Goal: Obtain resource: Obtain resource

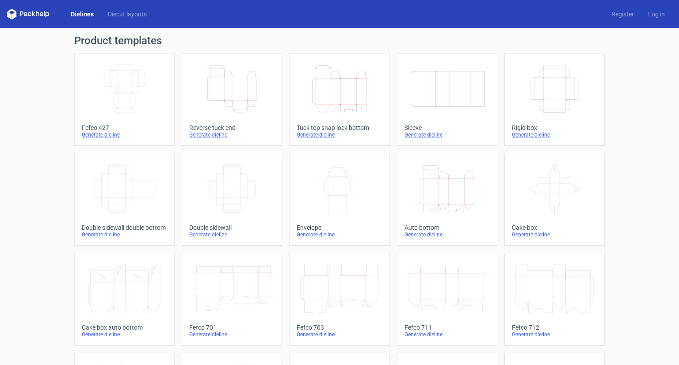
scroll to position [187, 0]
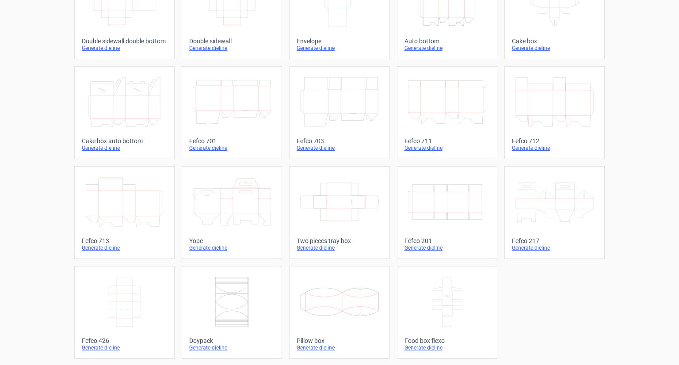
click at [449, 195] on icon "Width Depth Height" at bounding box center [447, 202] width 78 height 50
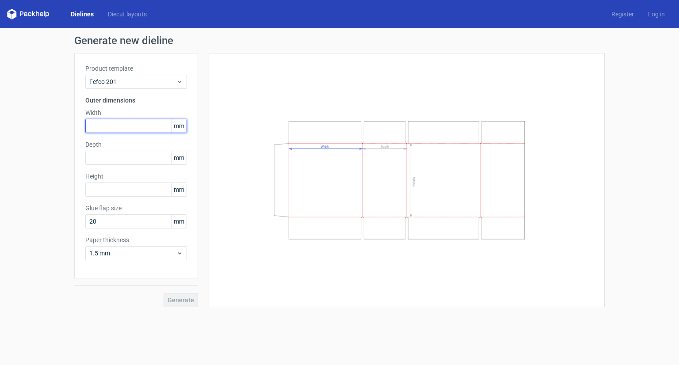
click at [122, 124] on input "text" at bounding box center [136, 126] width 102 height 14
type input "270"
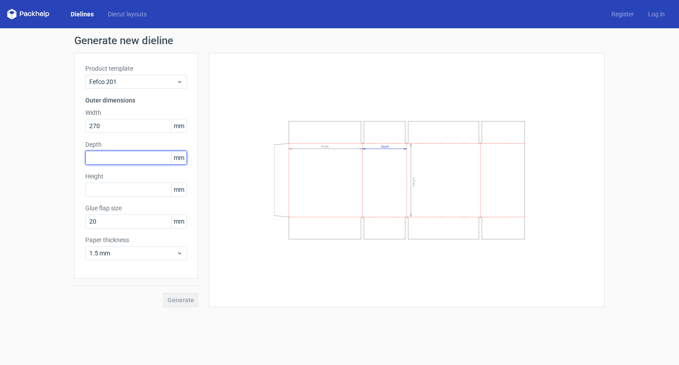
click at [113, 159] on input "text" at bounding box center [136, 158] width 102 height 14
type input "252"
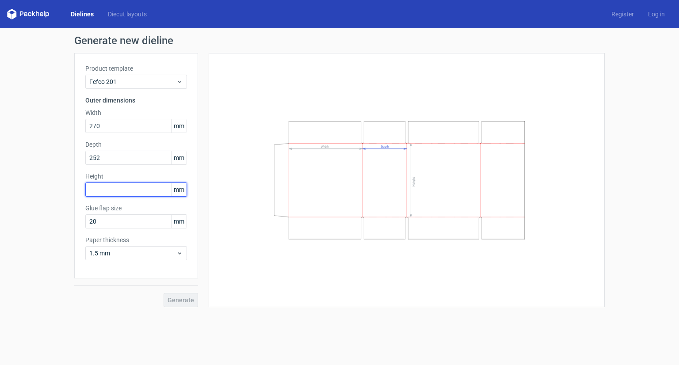
click at [111, 184] on input "text" at bounding box center [136, 190] width 102 height 14
type input "145"
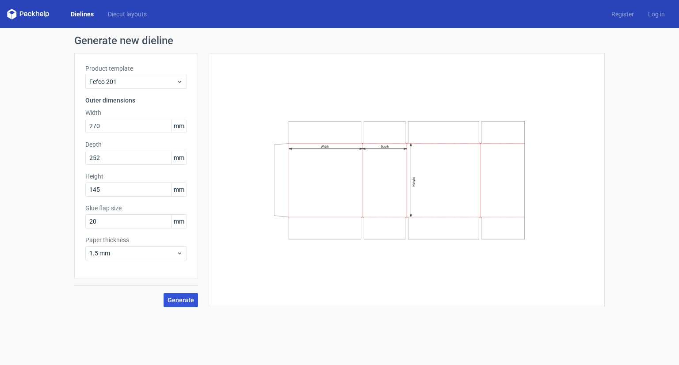
click at [179, 295] on button "Generate" at bounding box center [181, 300] width 34 height 14
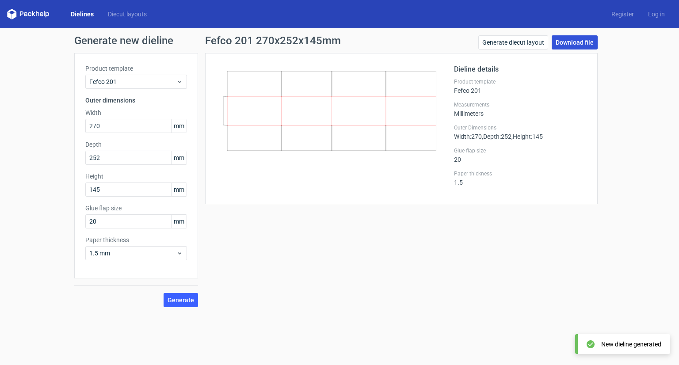
click at [565, 41] on link "Download file" at bounding box center [575, 42] width 46 height 14
click at [135, 37] on h1 "Generate new dieline" at bounding box center [339, 40] width 531 height 11
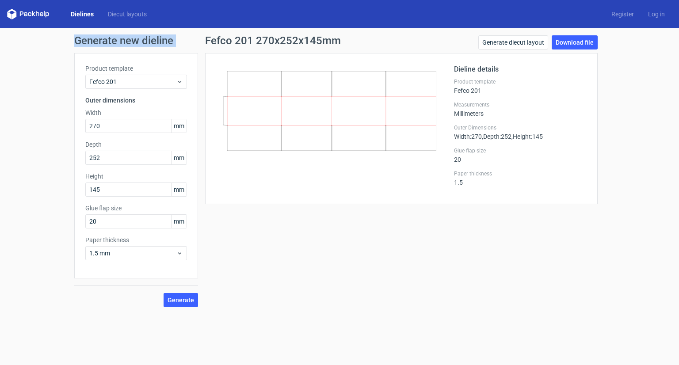
click at [135, 37] on h1 "Generate new dieline" at bounding box center [339, 40] width 531 height 11
copy h1 "Generate new dieline"
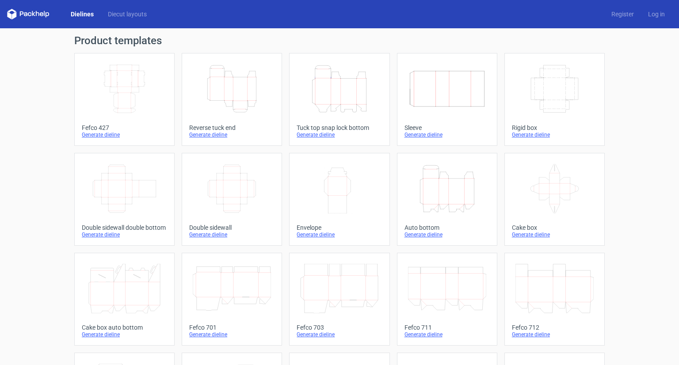
click at [99, 136] on div "Generate dieline" at bounding box center [124, 134] width 85 height 7
click at [134, 15] on link "Diecut layouts" at bounding box center [127, 14] width 53 height 9
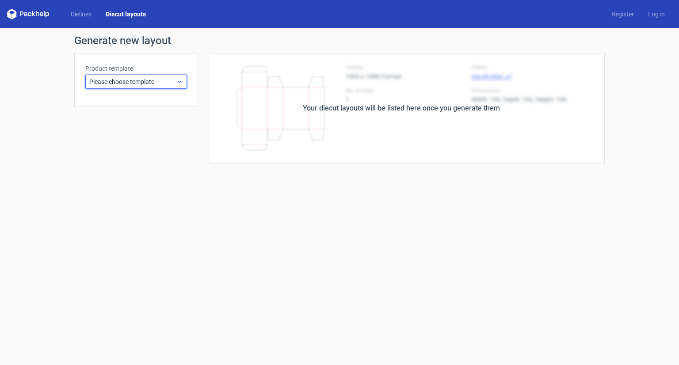
click at [122, 78] on span "Please choose template" at bounding box center [132, 81] width 87 height 9
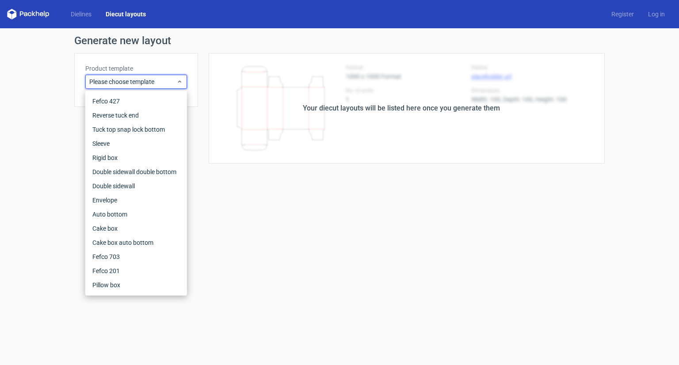
click at [87, 23] on div "Dielines Diecut layouts Register Log in" at bounding box center [339, 14] width 679 height 28
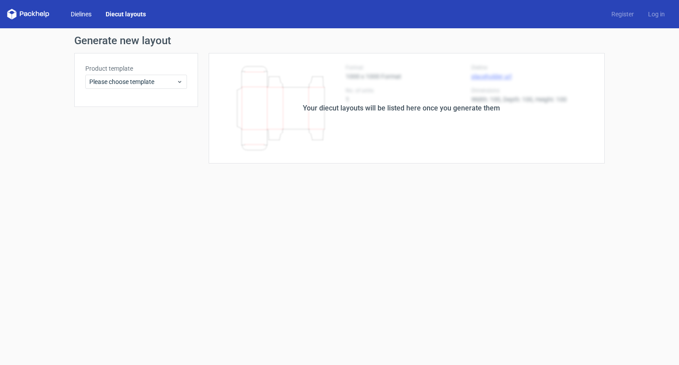
click at [86, 16] on link "Dielines" at bounding box center [81, 14] width 35 height 9
